Goal: Information Seeking & Learning: Learn about a topic

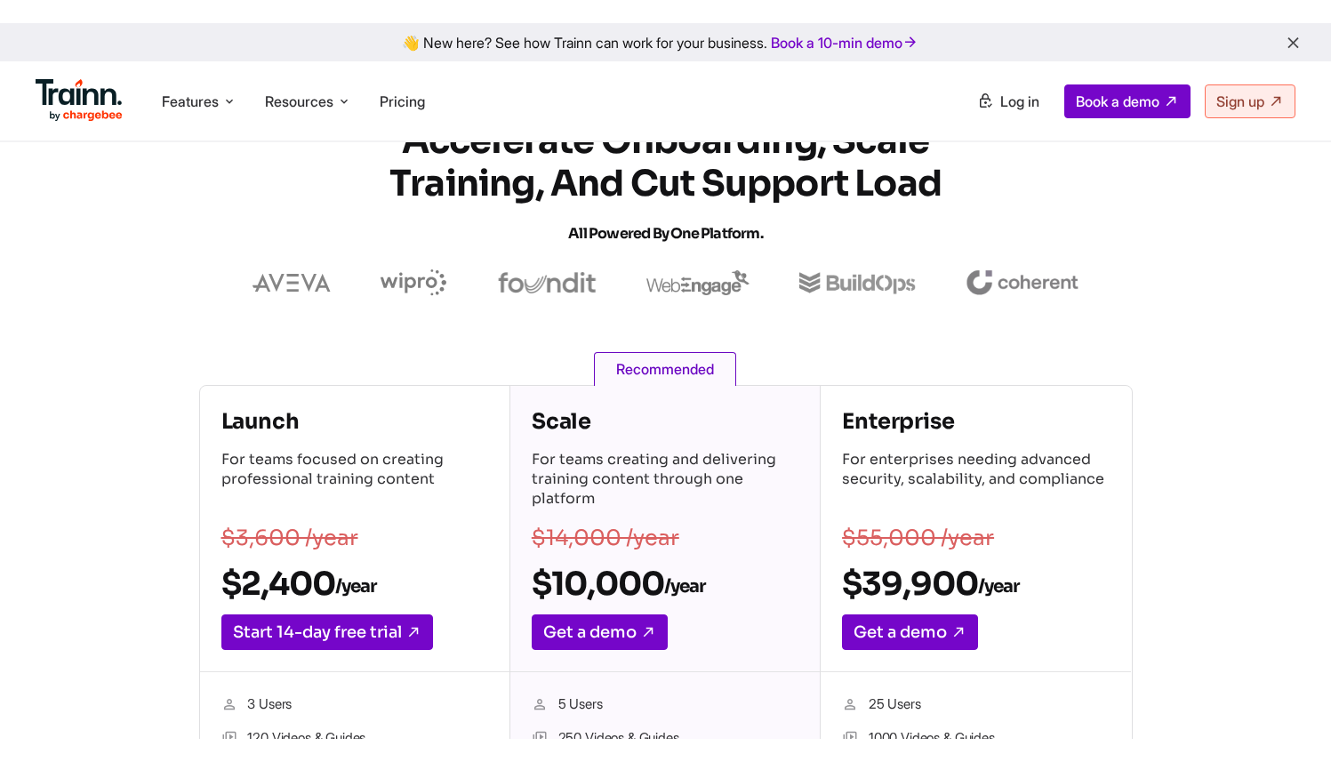
scroll to position [38, 0]
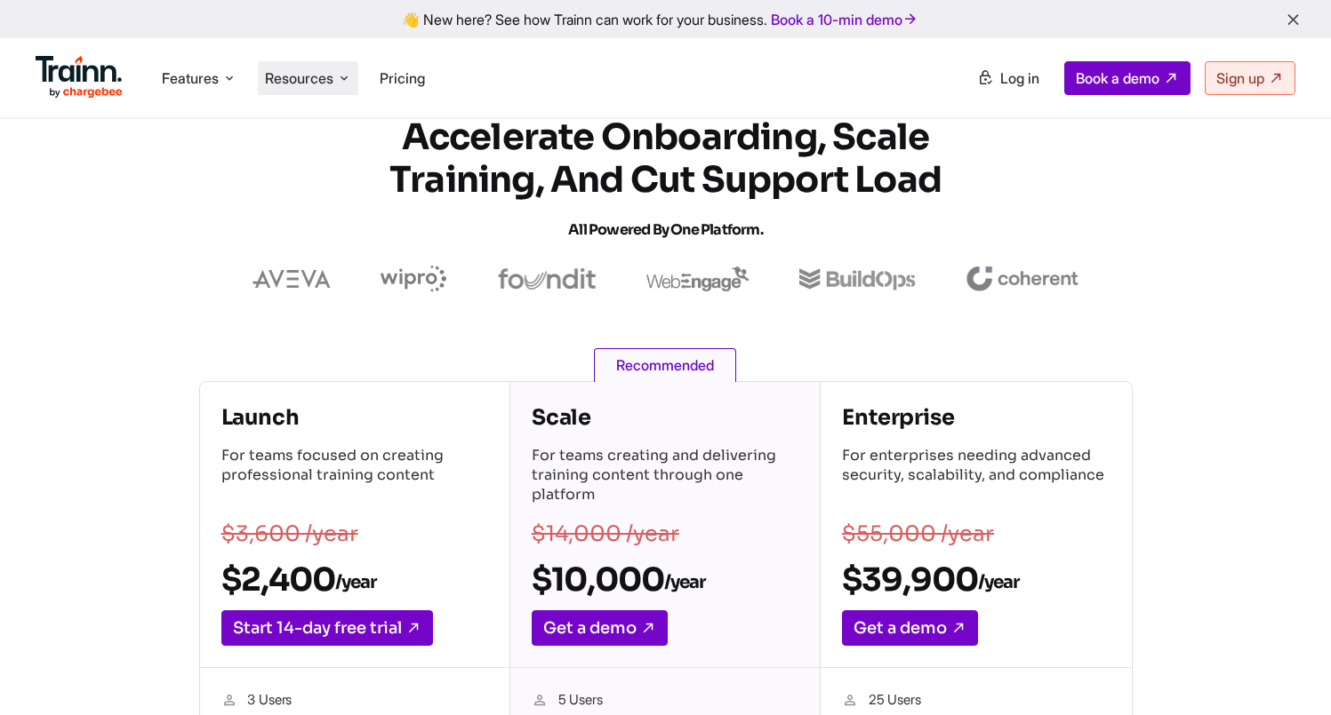
click at [333, 74] on span "Resources" at bounding box center [299, 78] width 68 height 20
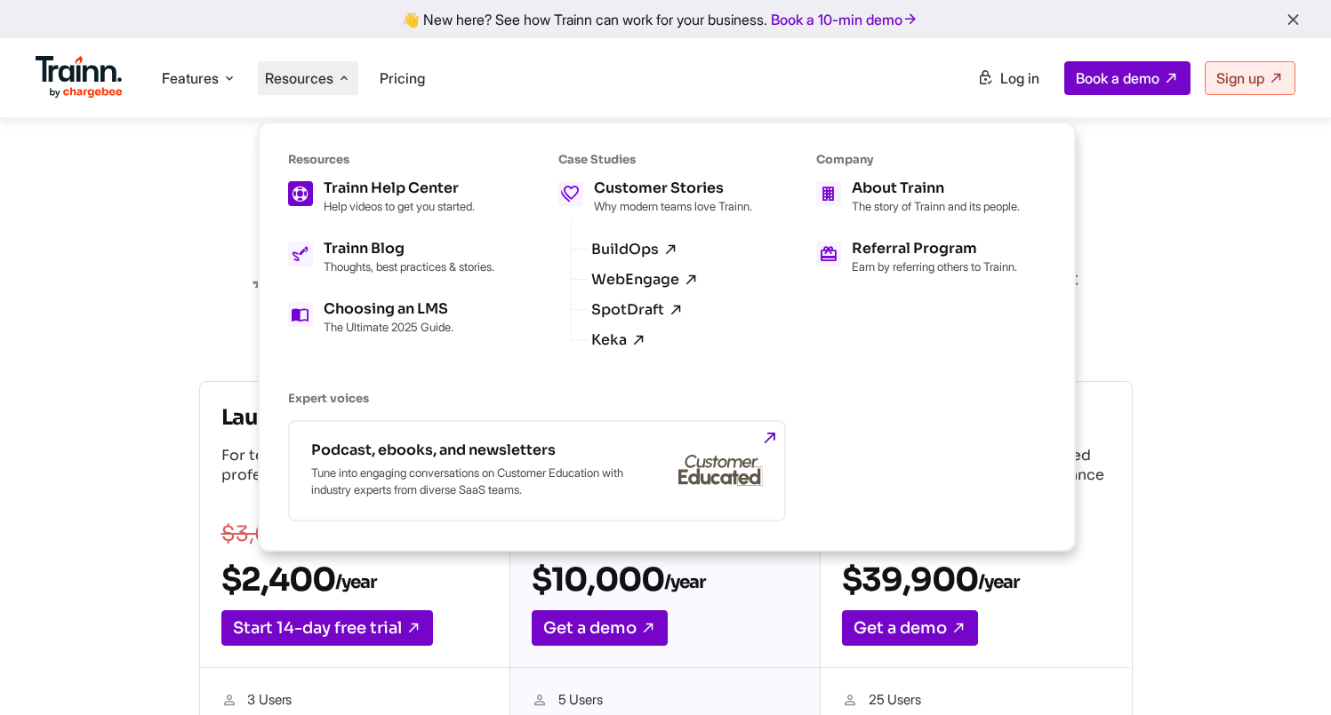
click at [394, 203] on p "Help videos to get you started." at bounding box center [399, 206] width 151 height 14
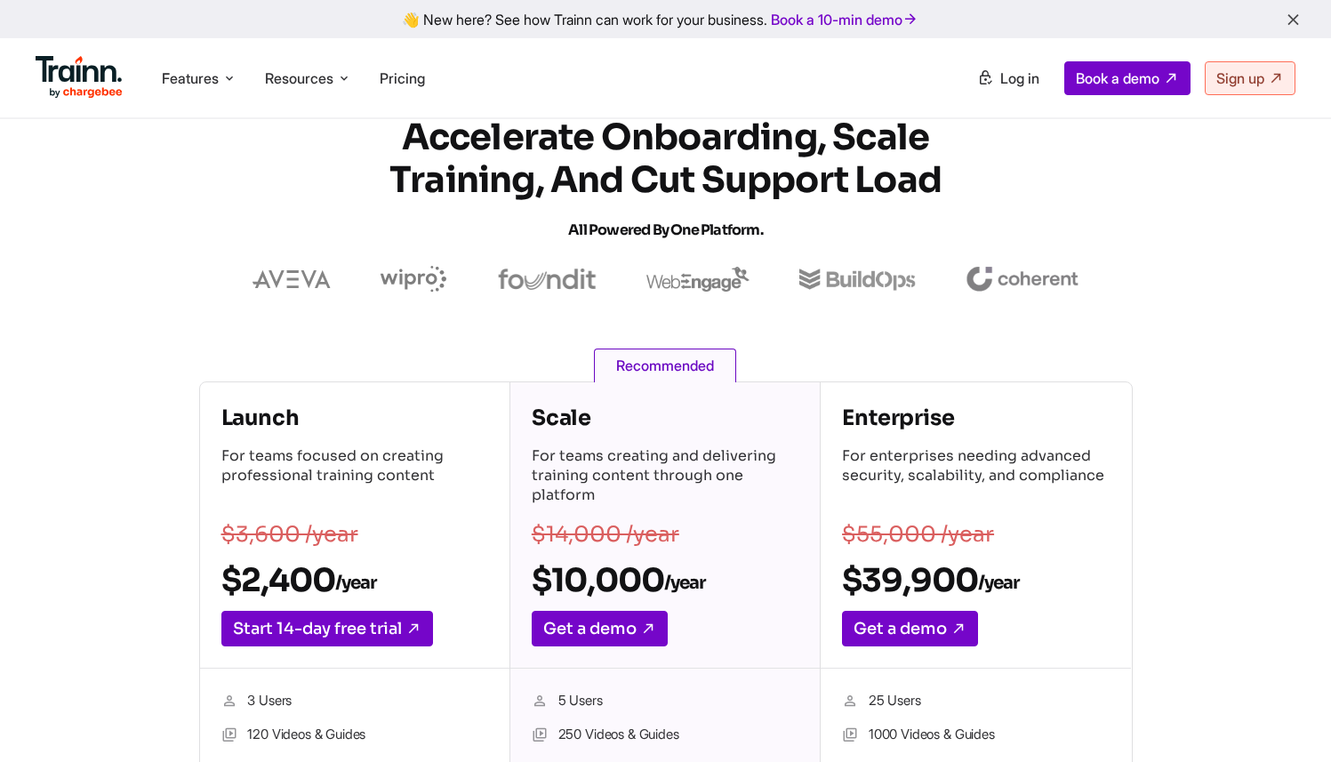
scroll to position [0, 0]
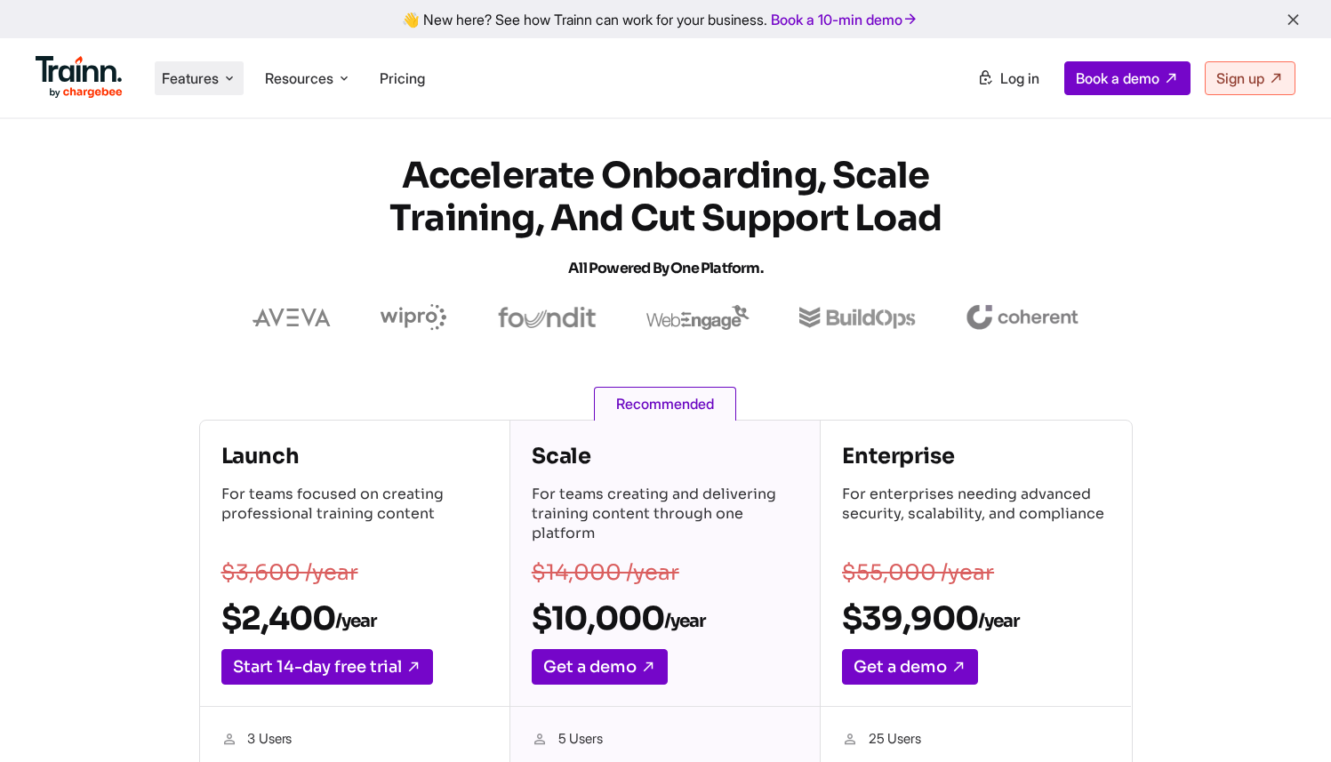
click at [208, 86] on span "Features" at bounding box center [190, 78] width 57 height 20
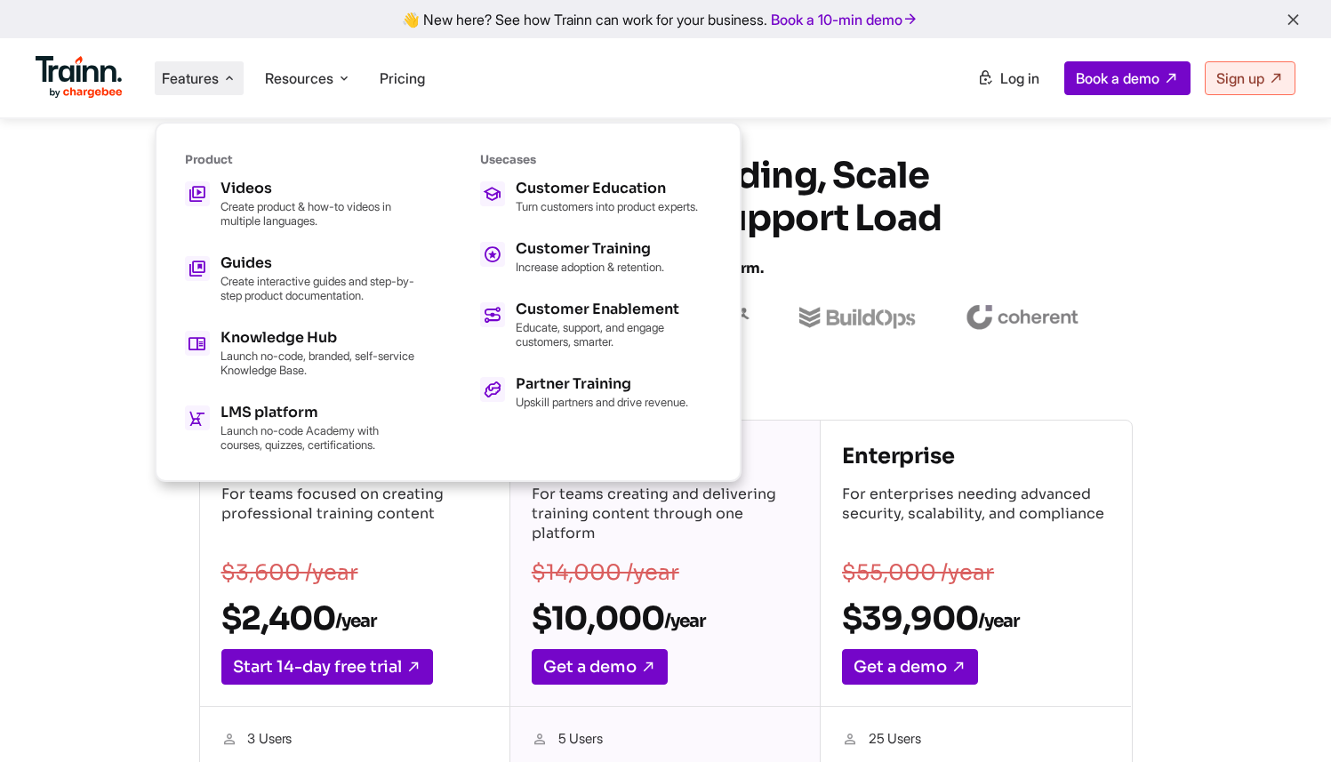
click at [939, 218] on h1 "Accelerate Onboarding, Scale Training, and Cut Support Load All Powered by One …" at bounding box center [666, 222] width 640 height 135
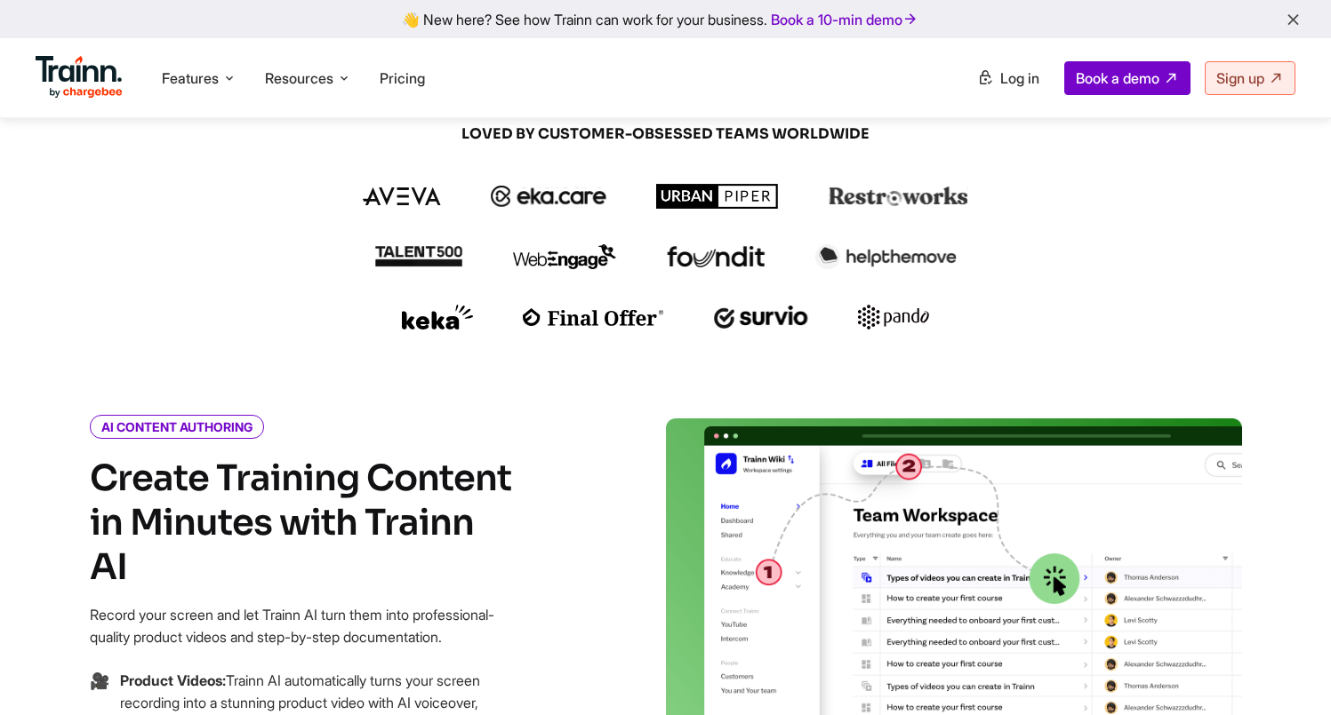
scroll to position [523, 0]
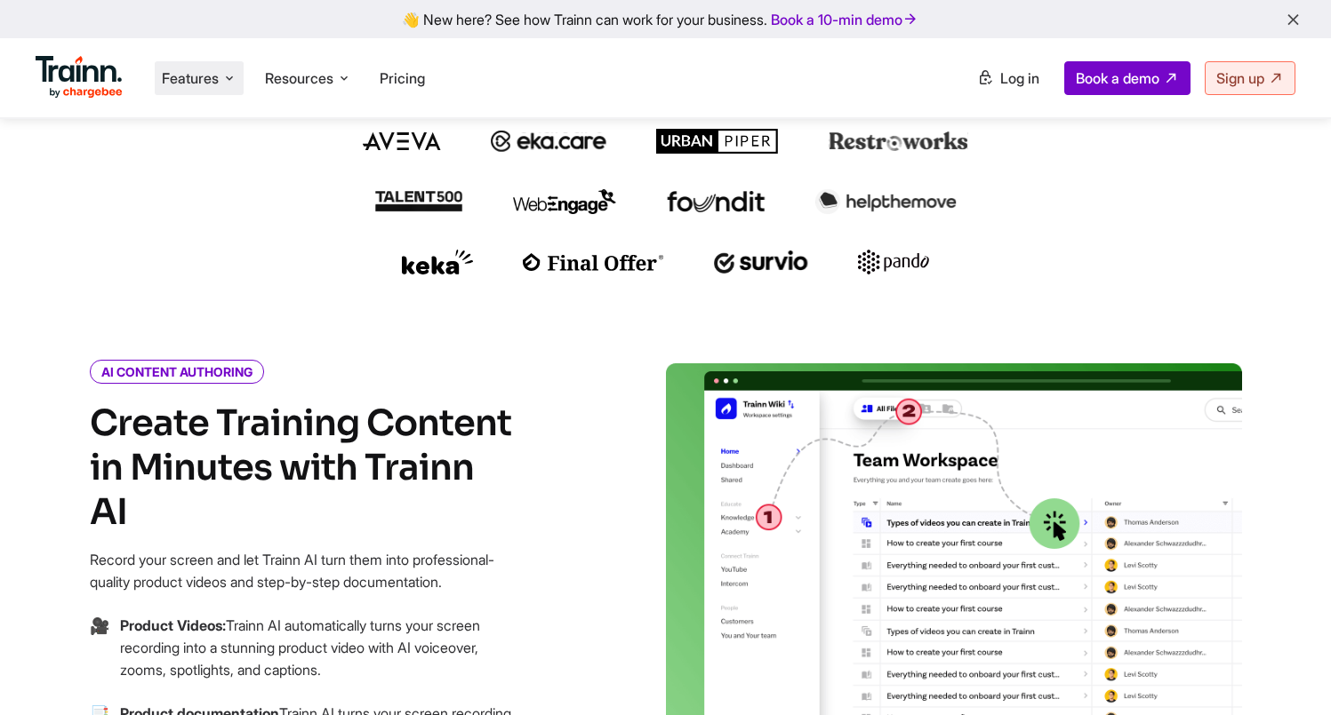
click at [204, 93] on li "Features Product Videos Create product & how-to videos in multiple languages. G…" at bounding box center [199, 78] width 89 height 34
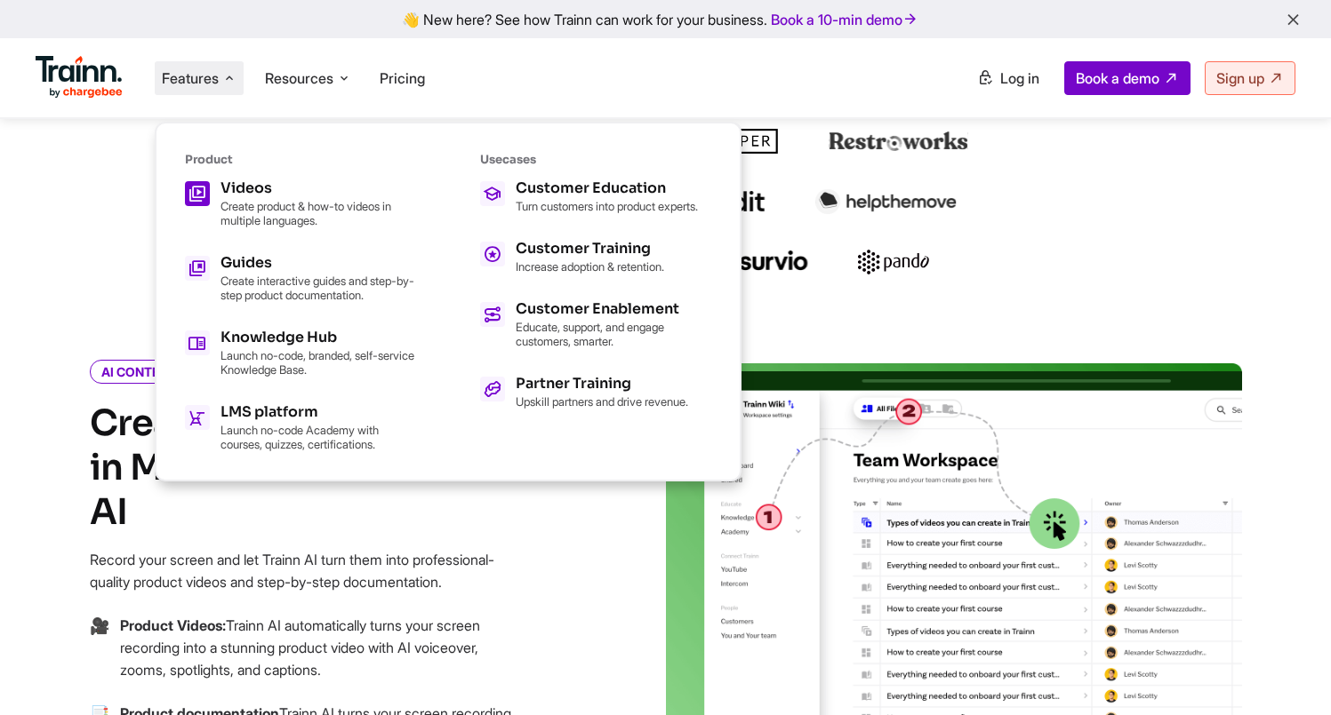
click at [260, 201] on p "Create product & how-to videos in multiple languages." at bounding box center [318, 213] width 196 height 28
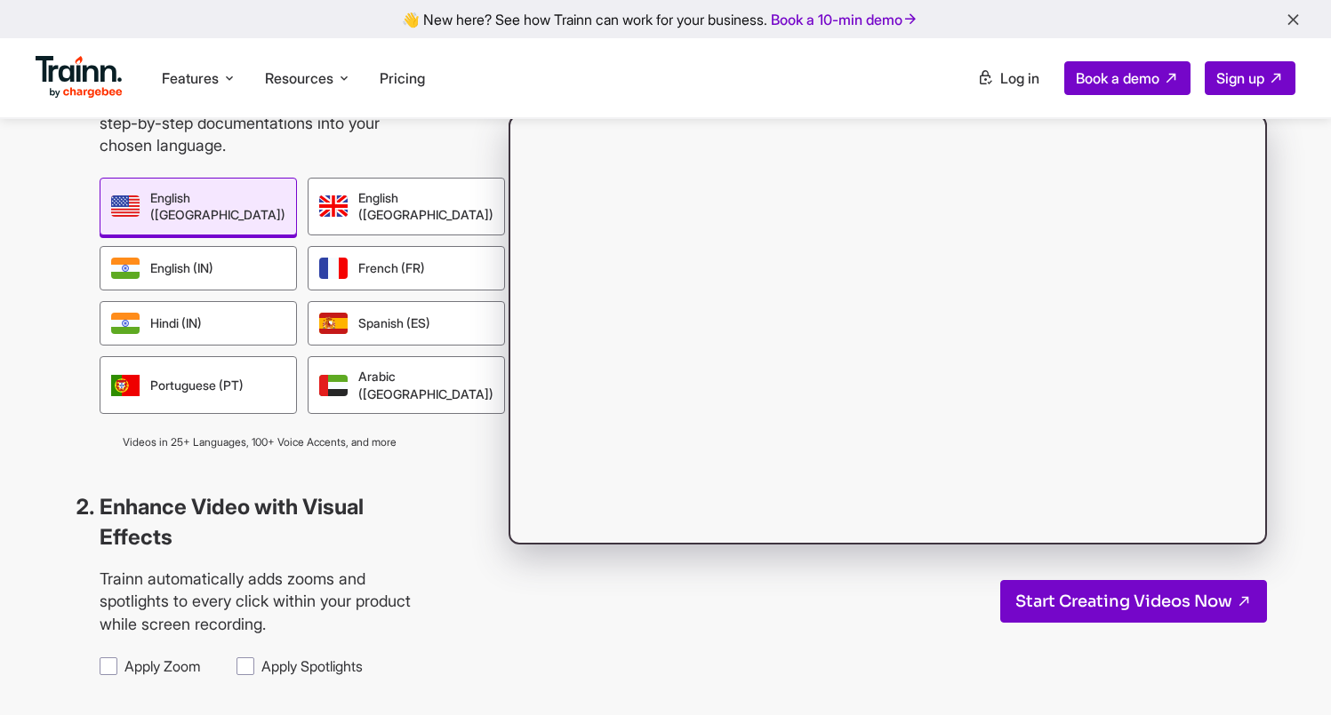
scroll to position [1610, 0]
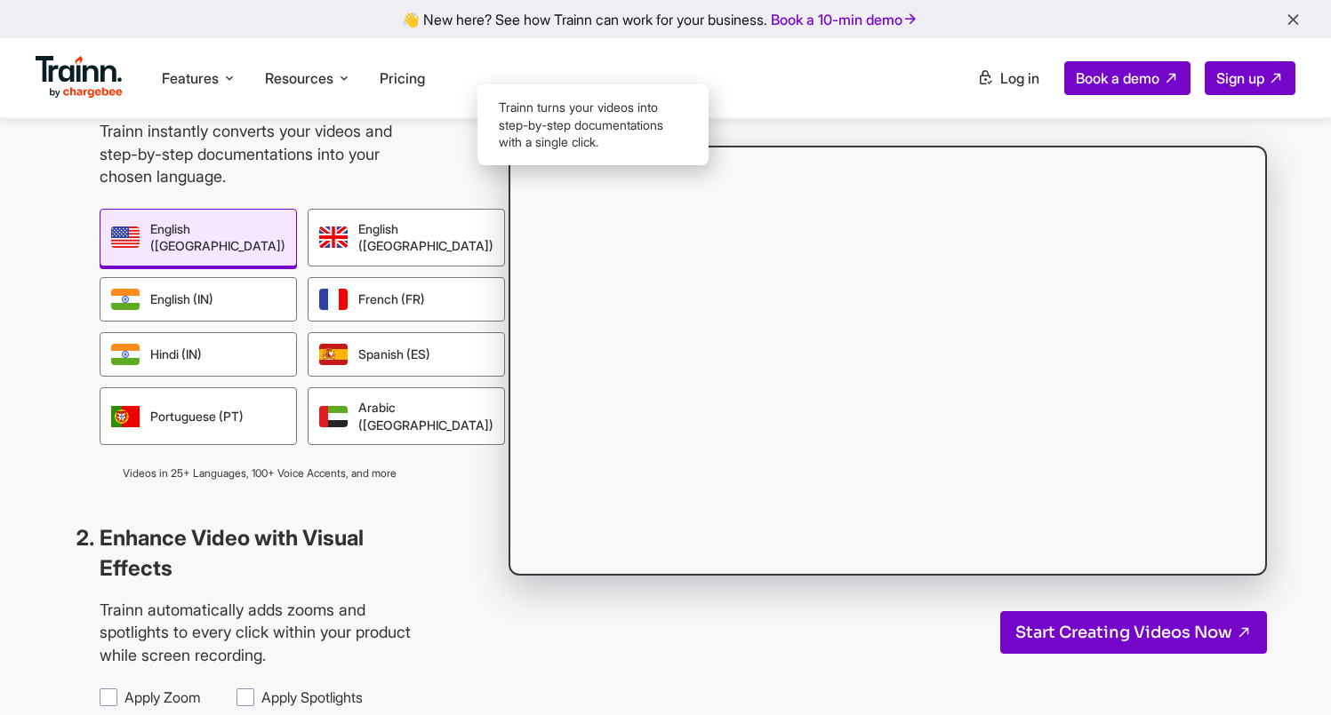
click at [631, 116] on div "Guide" at bounding box center [631, 96] width 83 height 41
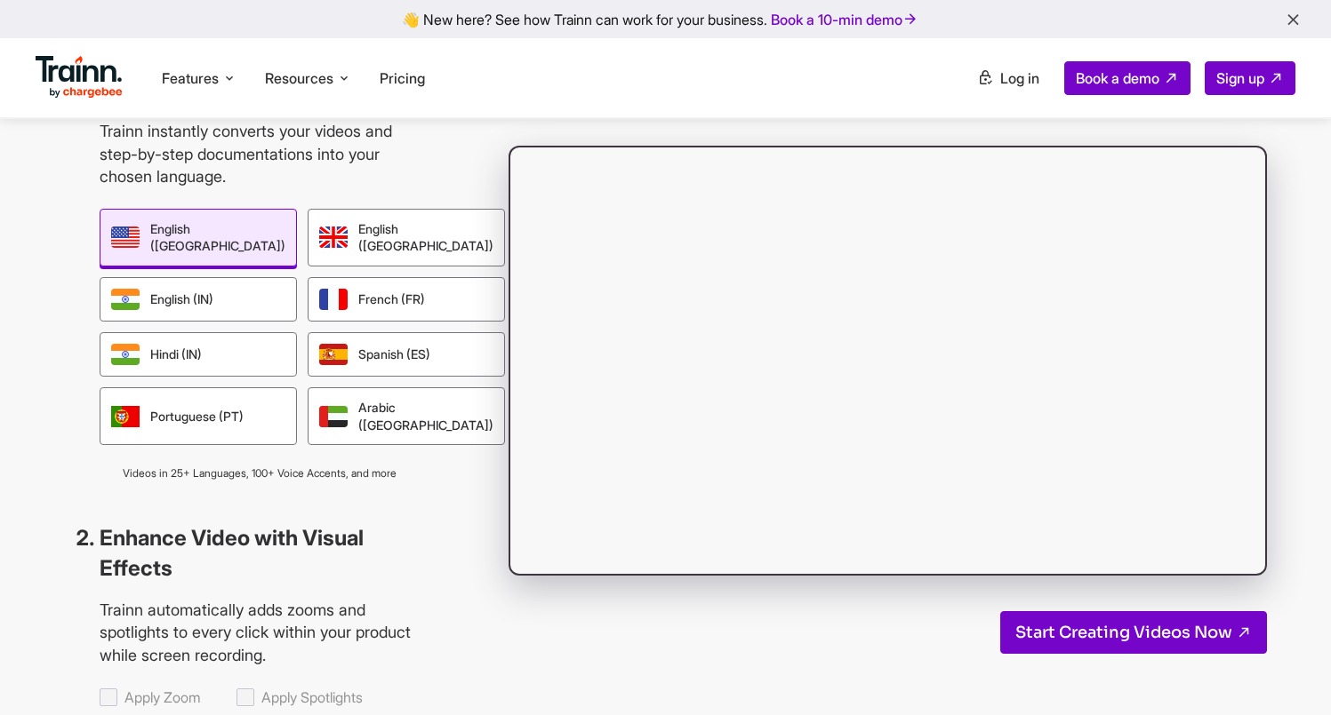
click at [547, 116] on div "Video" at bounding box center [549, 96] width 81 height 41
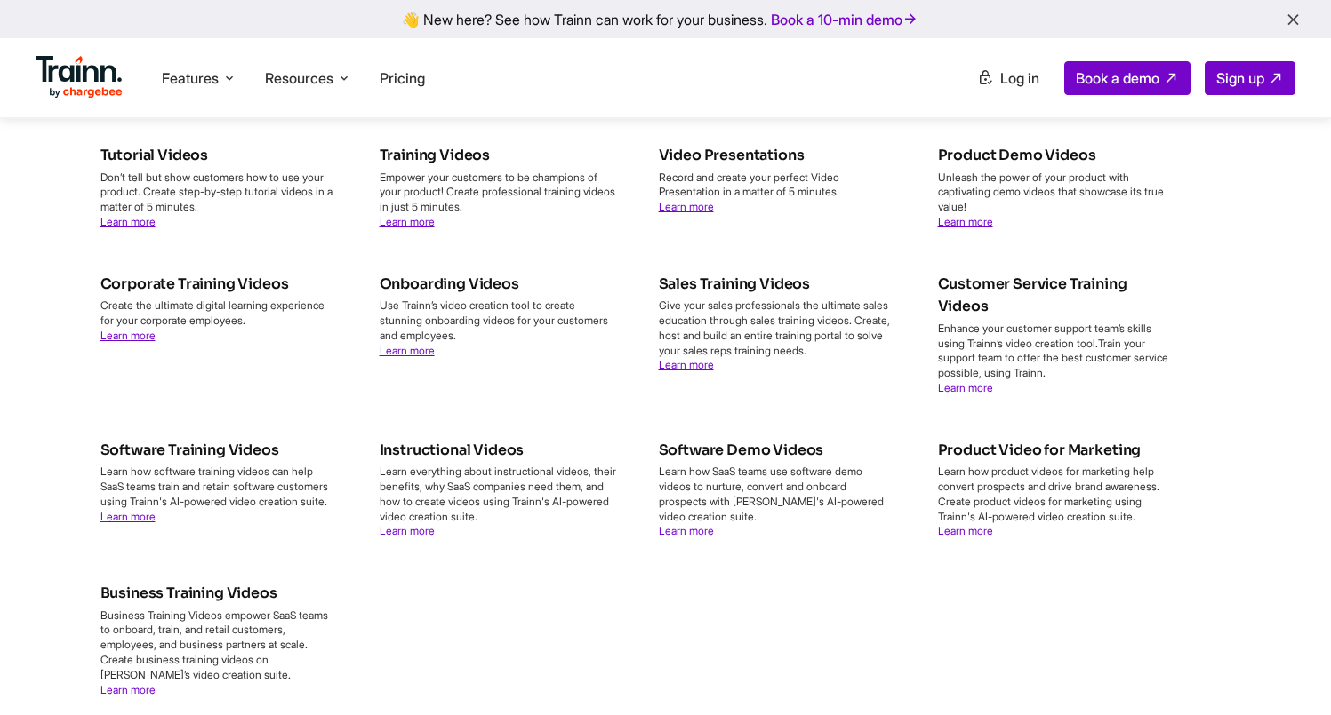
scroll to position [6352, 0]
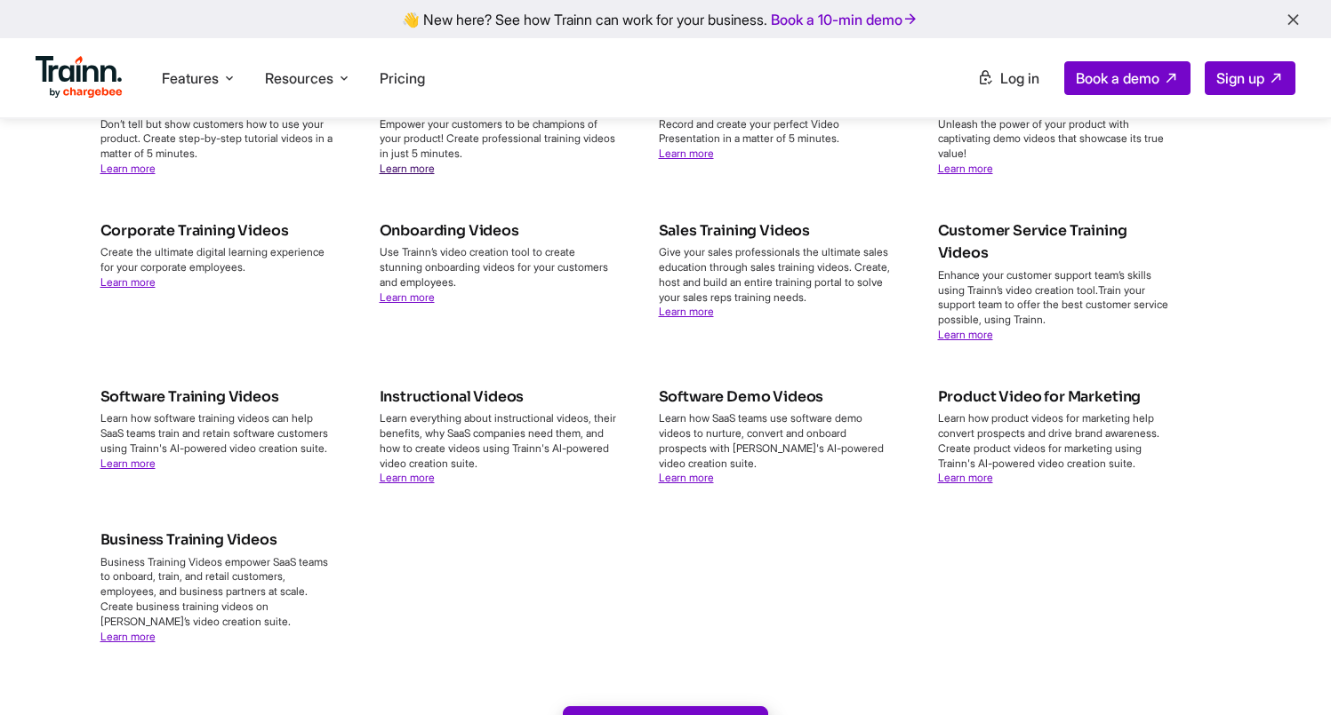
click at [414, 175] on link "Learn more" at bounding box center [407, 168] width 55 height 13
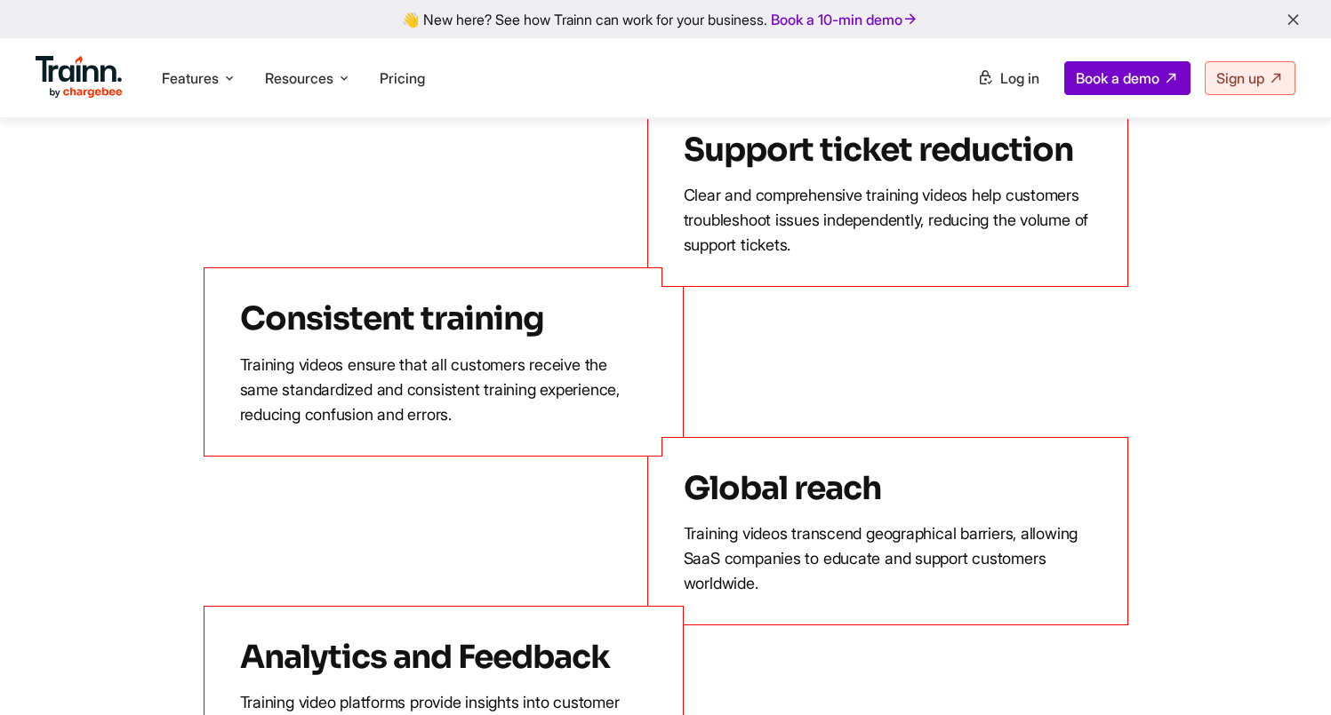
scroll to position [5968, 0]
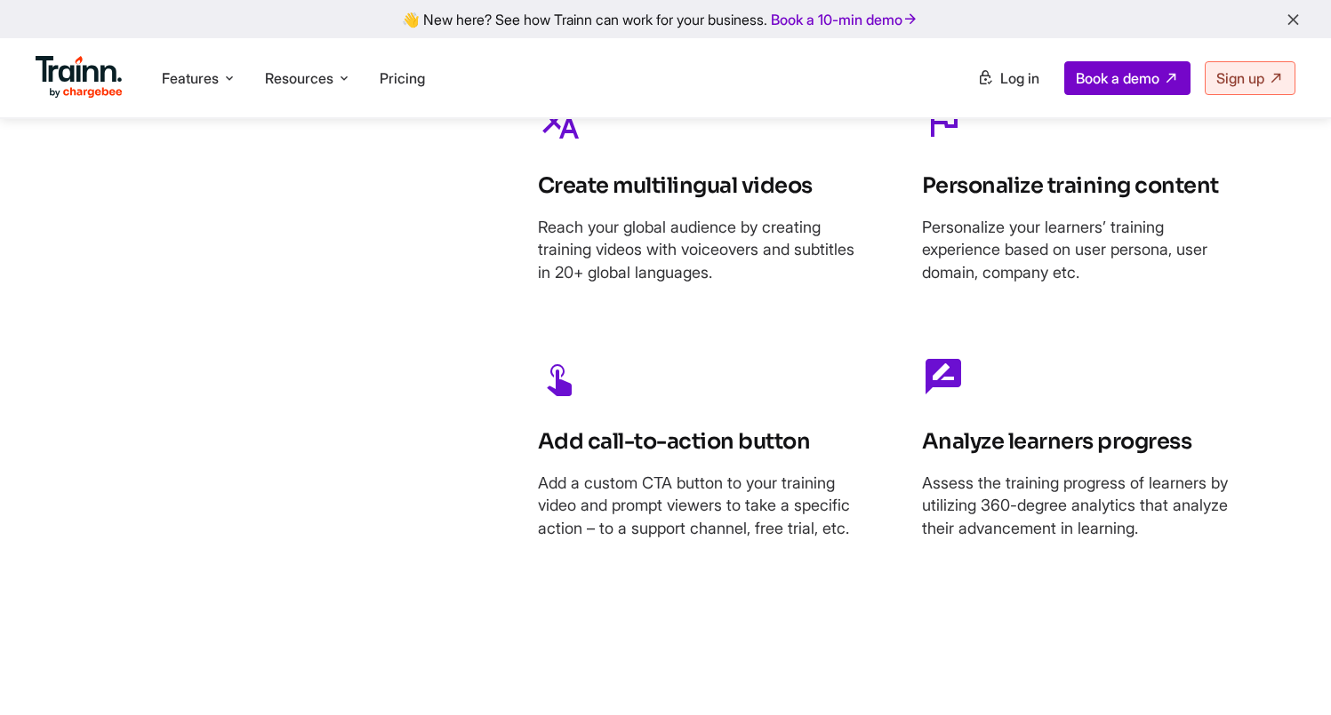
scroll to position [8084, 0]
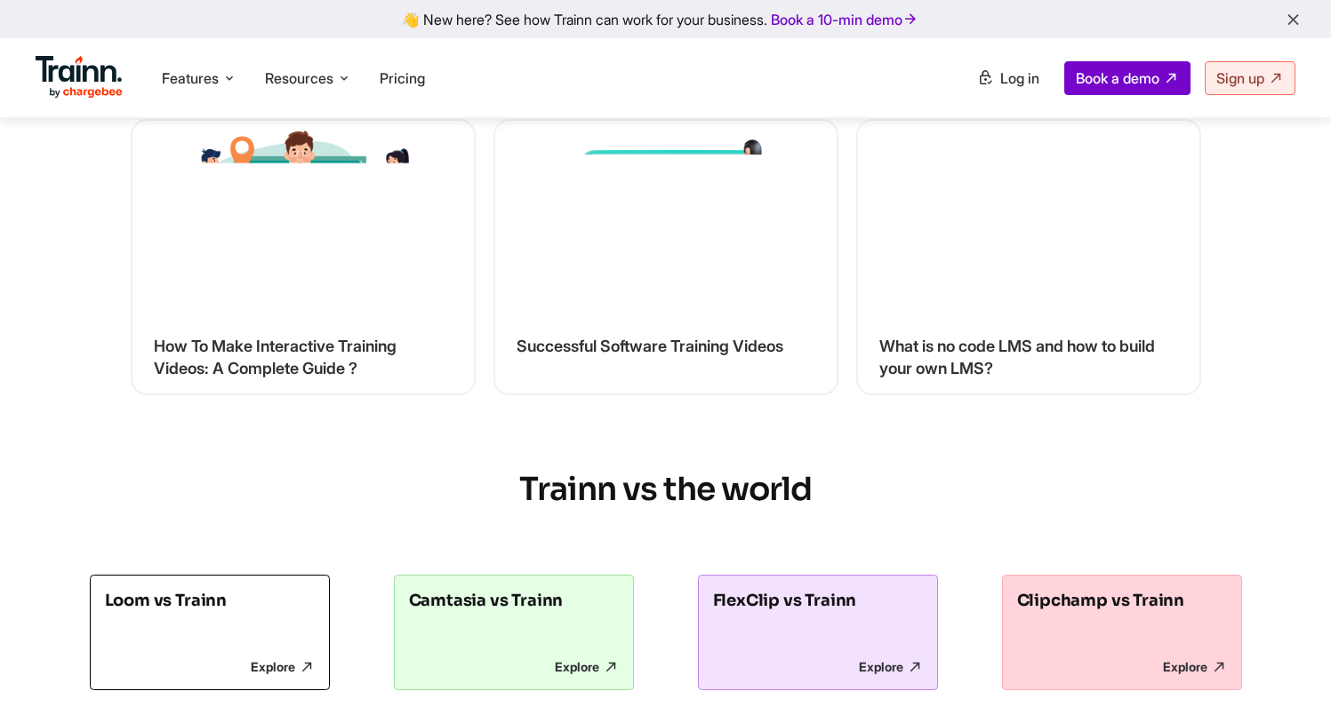
scroll to position [11000, 0]
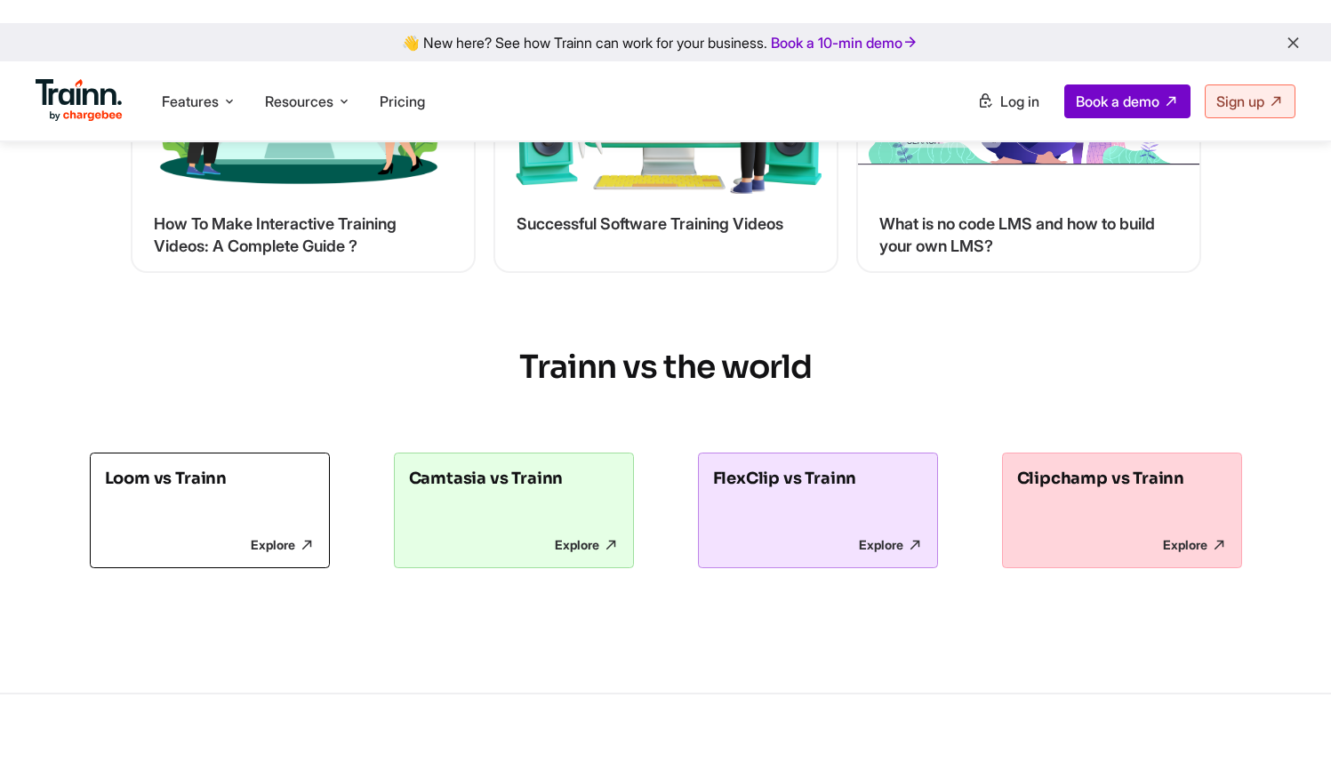
scroll to position [11150, 0]
